Goal: Task Accomplishment & Management: Use online tool/utility

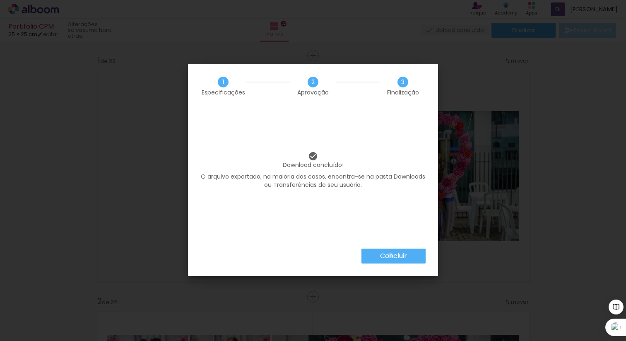
click at [0, 0] on slot "Concluir" at bounding box center [0, 0] width 0 height 0
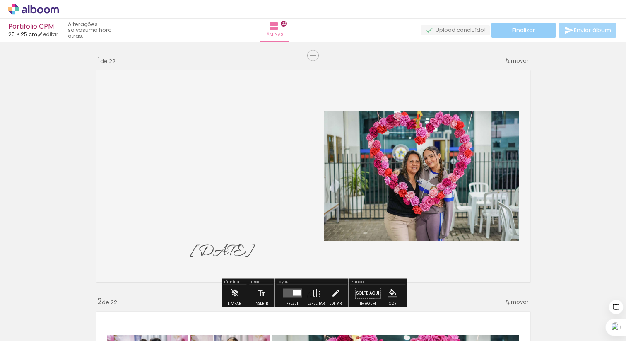
click at [525, 29] on span "Finalizar" at bounding box center [523, 30] width 23 height 6
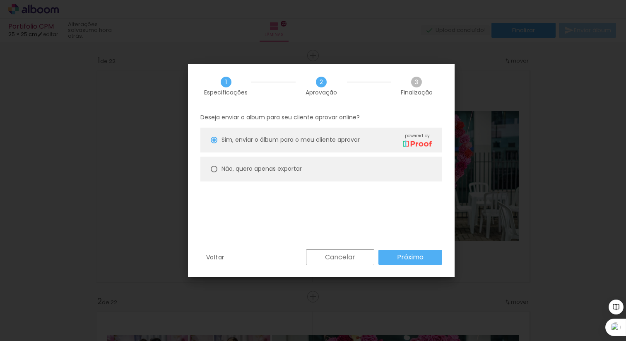
click at [0, 0] on div at bounding box center [0, 0] width 0 height 0
type paper-radio-button "on"
click at [0, 0] on paper-button "Próximo" at bounding box center [0, 0] width 0 height 0
type input "Alta, 300 DPI"
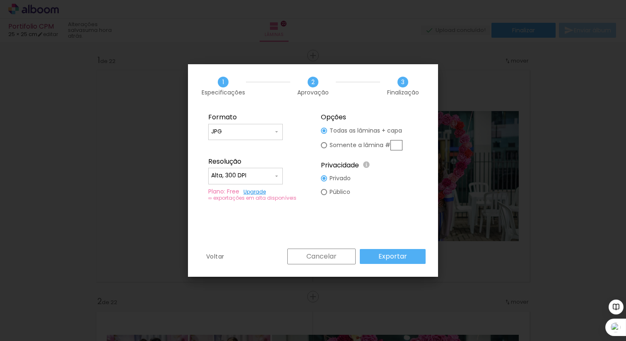
click at [0, 0] on slot "Exportar" at bounding box center [0, 0] width 0 height 0
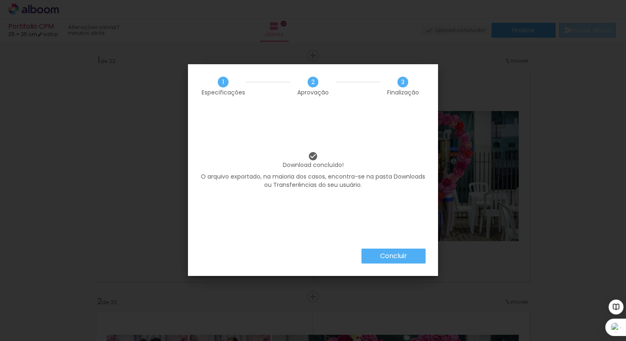
click at [0, 0] on slot "Concluir" at bounding box center [0, 0] width 0 height 0
